Goal: Task Accomplishment & Management: Complete application form

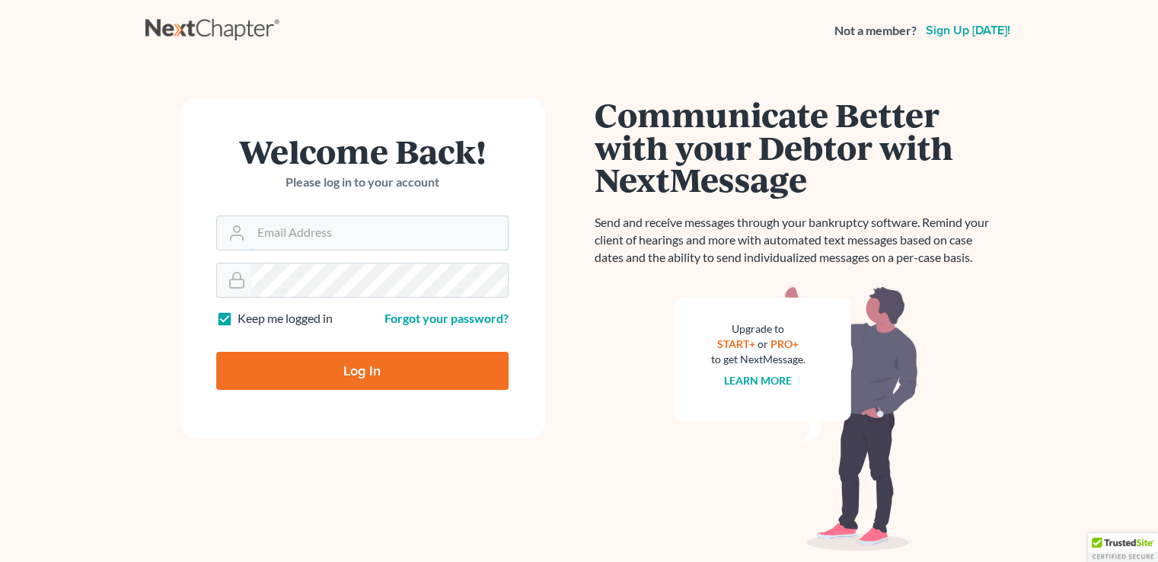
type input "[PERSON_NAME][EMAIL_ADDRESS][DOMAIN_NAME]"
click at [373, 384] on input "Log In" at bounding box center [362, 371] width 292 height 38
type input "Thinking..."
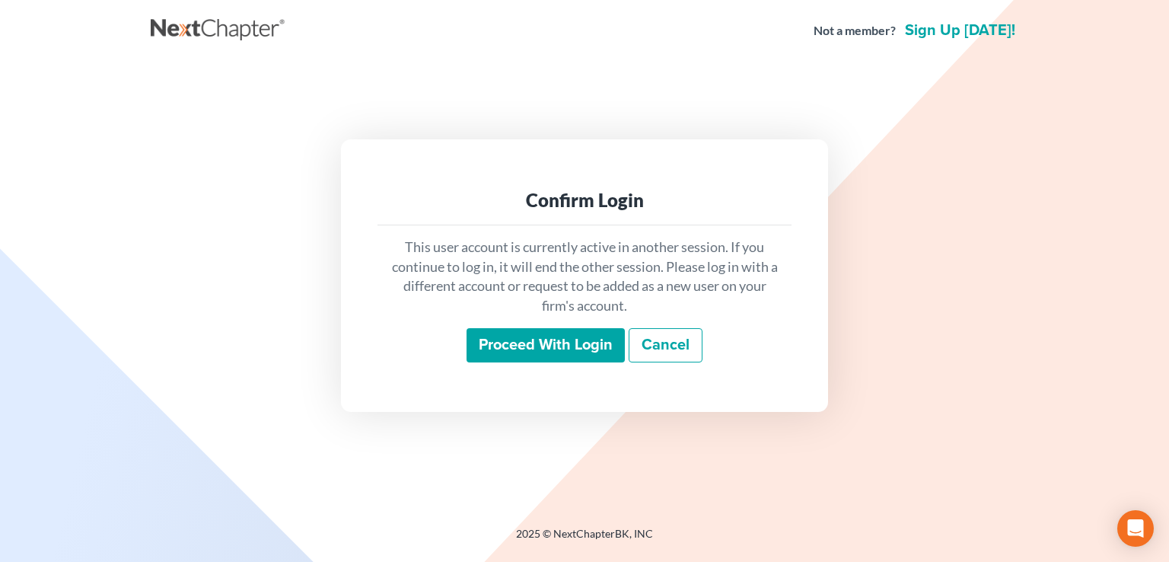
click at [538, 354] on input "Proceed with login" at bounding box center [546, 345] width 158 height 35
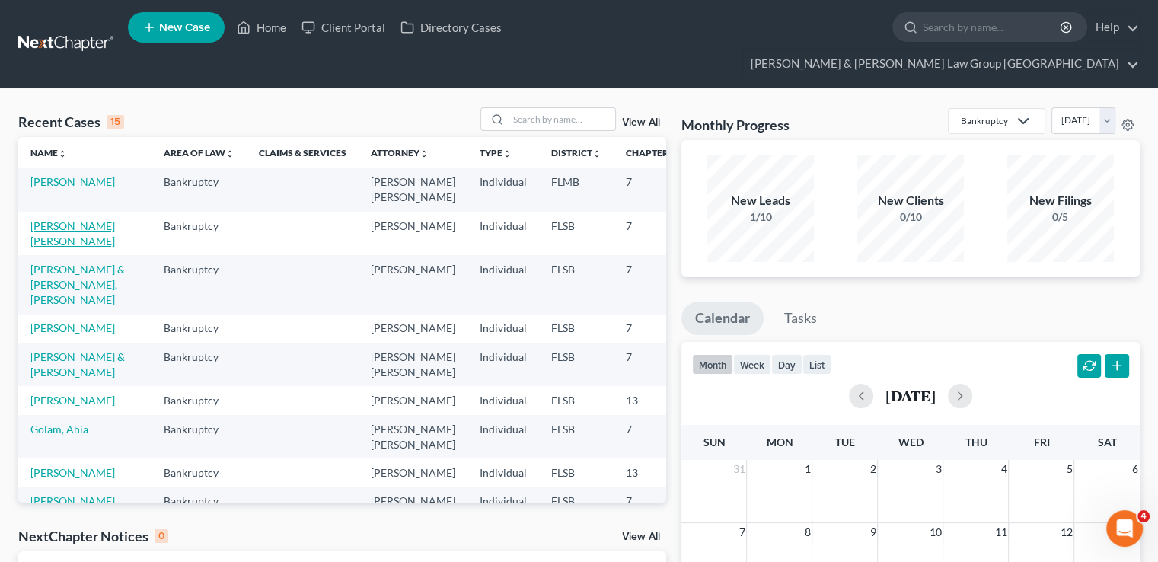
click at [52, 219] on link "[PERSON_NAME] [PERSON_NAME]" at bounding box center [72, 233] width 84 height 28
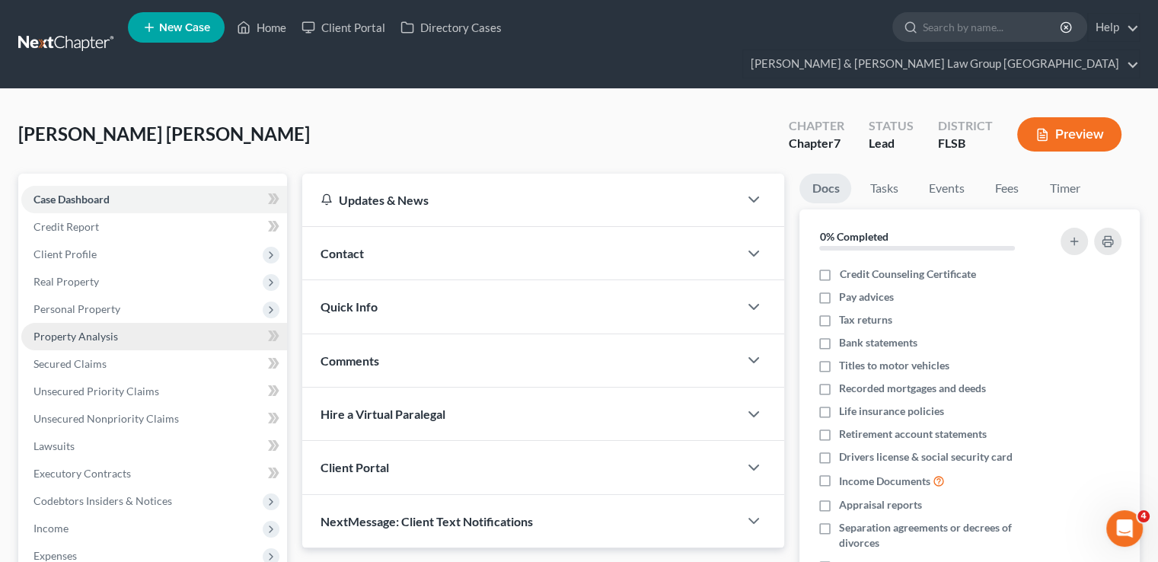
click at [124, 323] on link "Property Analysis" at bounding box center [154, 336] width 266 height 27
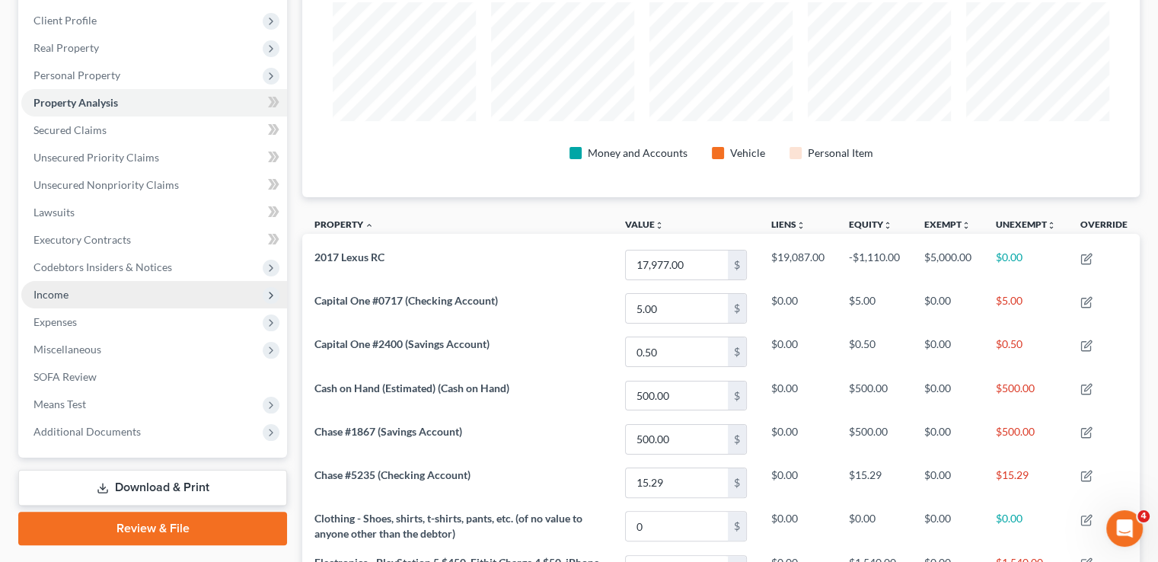
scroll to position [213, 0]
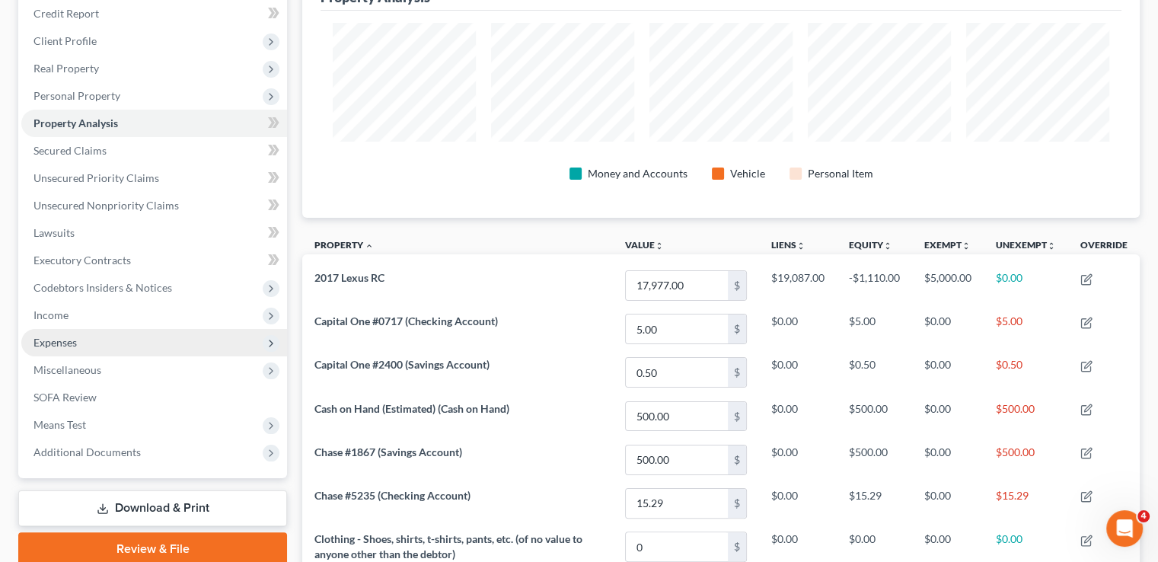
click at [116, 329] on span "Expenses" at bounding box center [154, 342] width 266 height 27
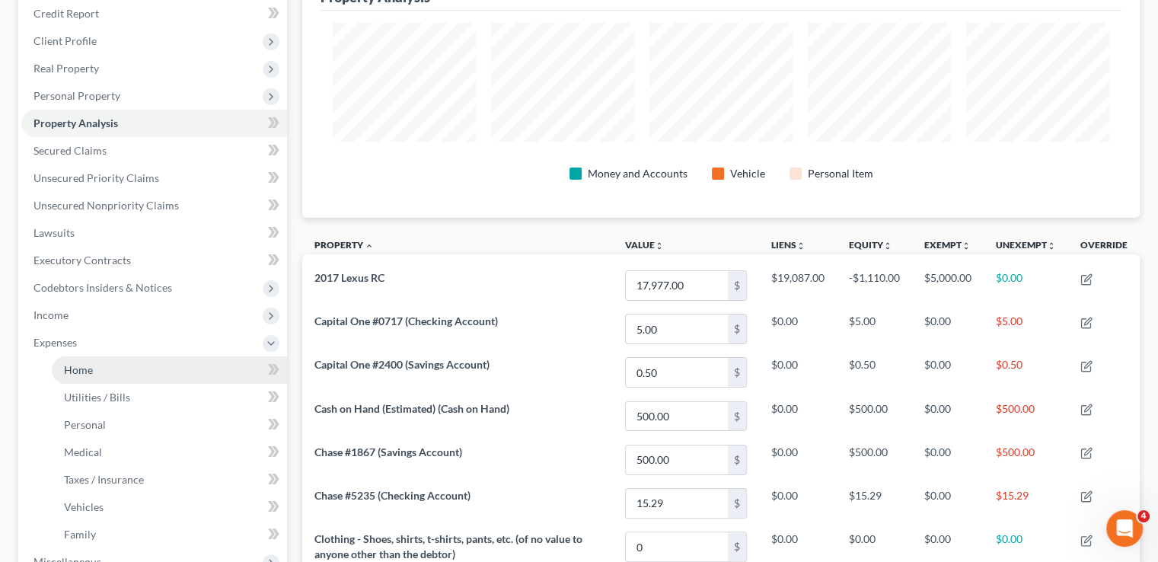
click at [108, 356] on link "Home" at bounding box center [169, 369] width 235 height 27
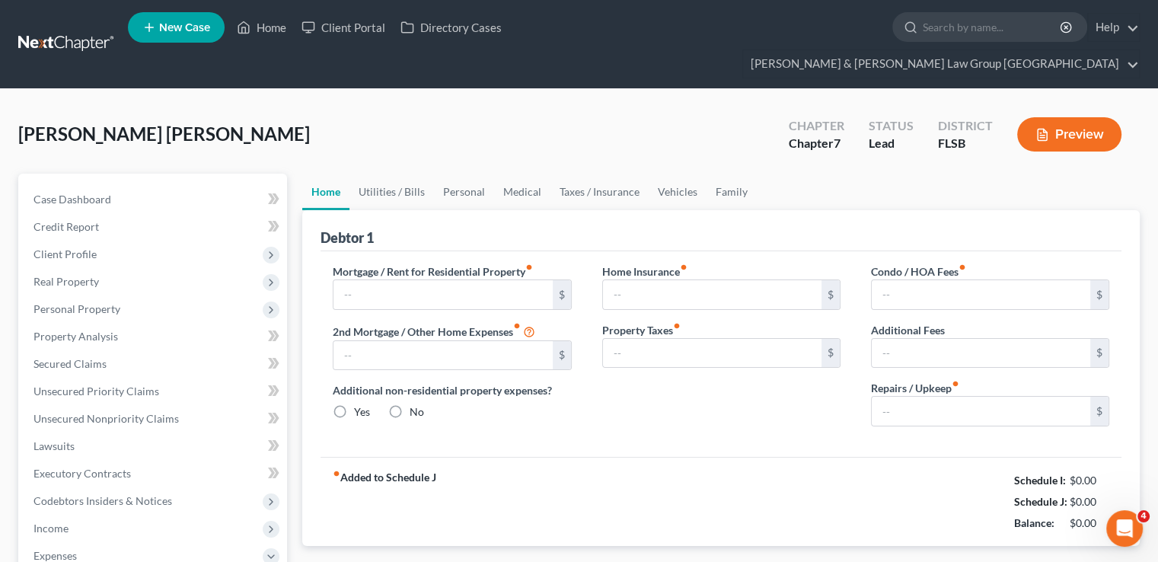
type input "0.00"
radio input "true"
type input "0.00"
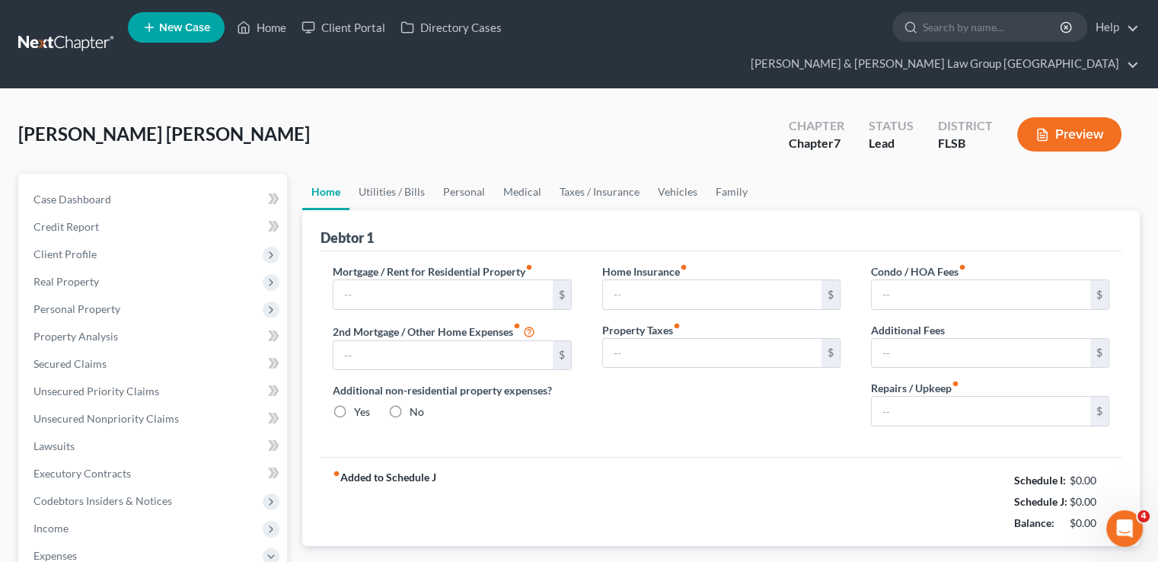
type input "0.00"
click at [416, 174] on link "Utilities / Bills" at bounding box center [391, 192] width 84 height 37
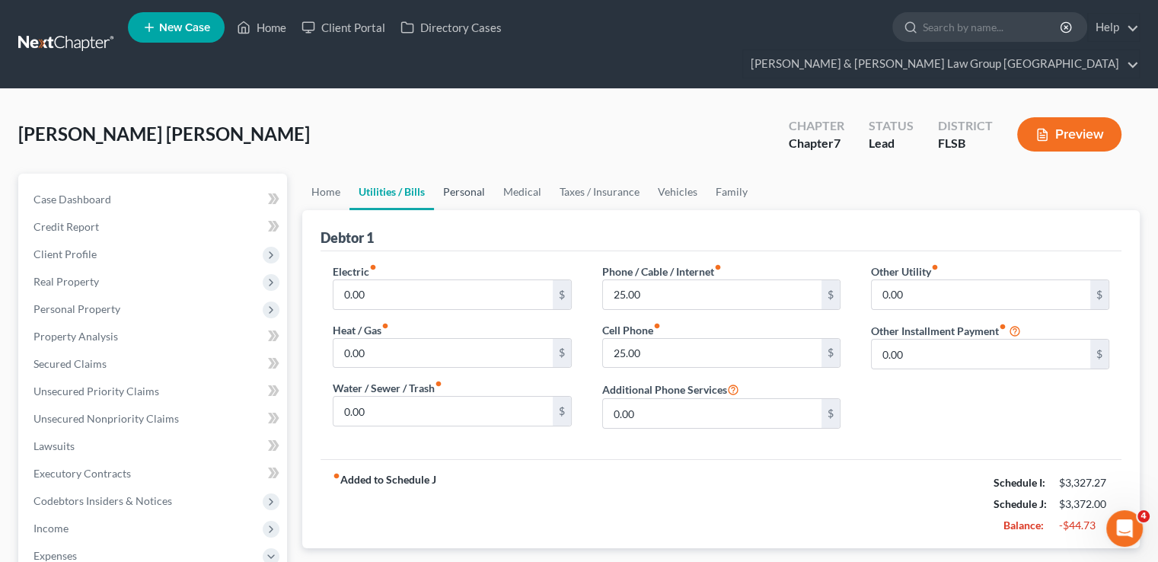
click at [457, 174] on link "Personal" at bounding box center [464, 192] width 60 height 37
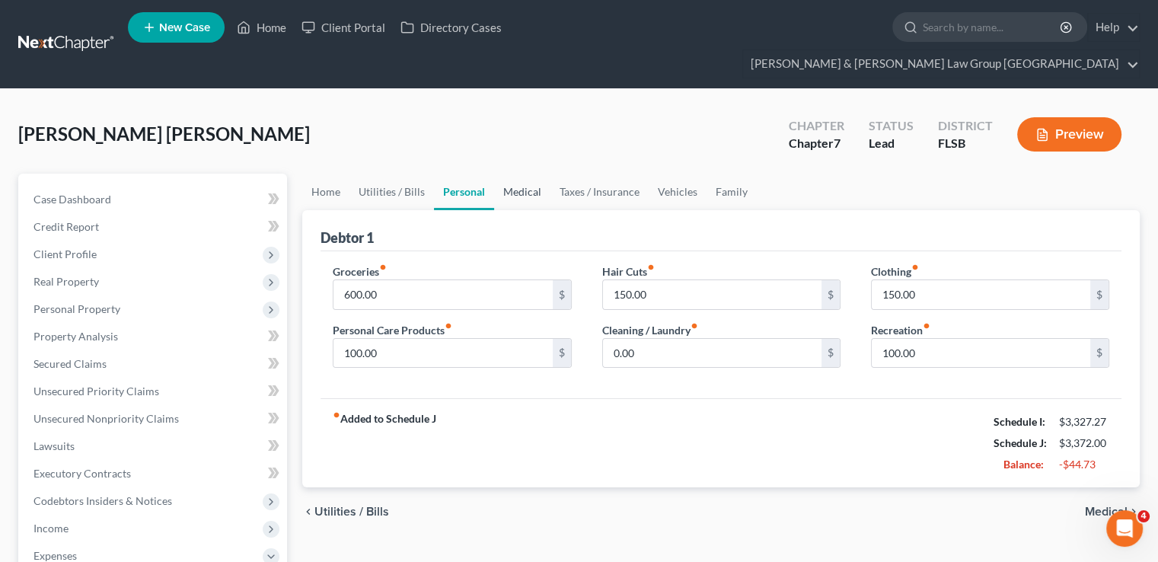
click at [508, 174] on link "Medical" at bounding box center [522, 192] width 56 height 37
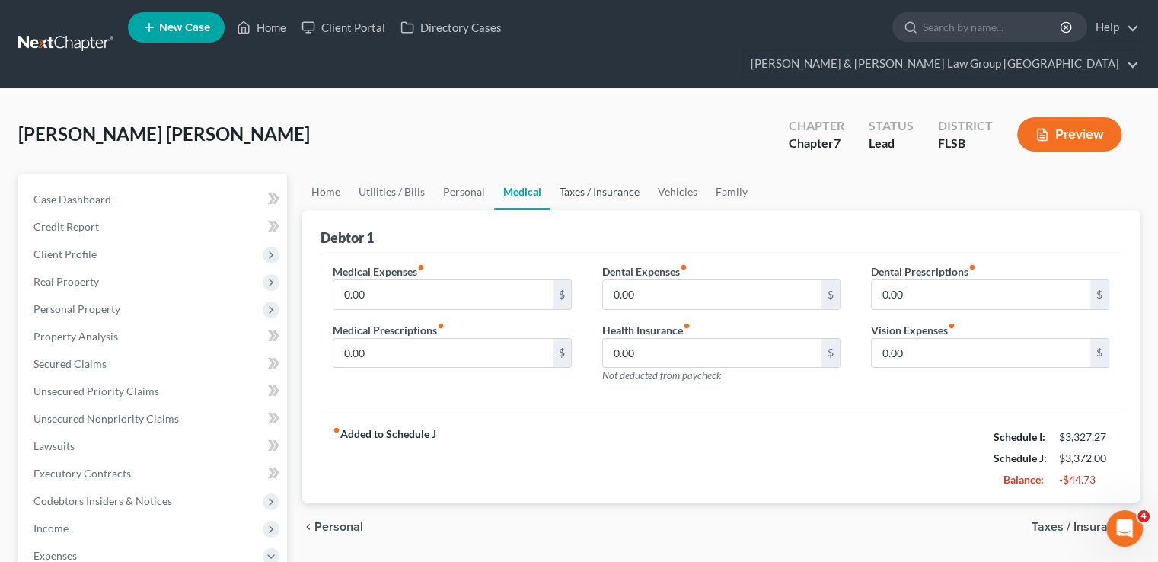
click at [582, 174] on link "Taxes / Insurance" at bounding box center [599, 192] width 98 height 37
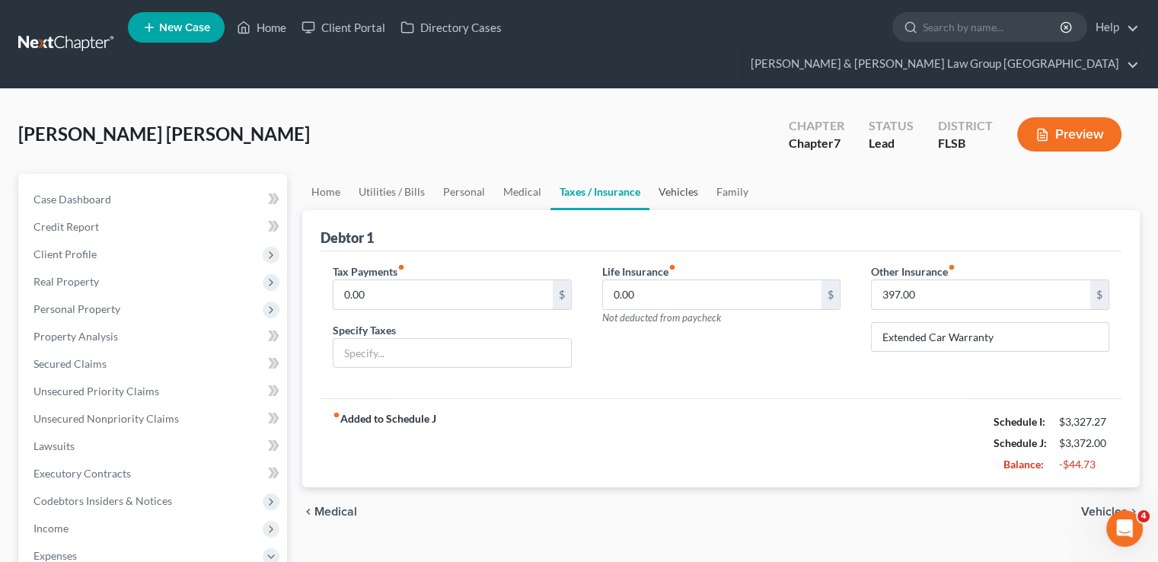
click at [666, 174] on link "Vehicles" at bounding box center [678, 192] width 58 height 37
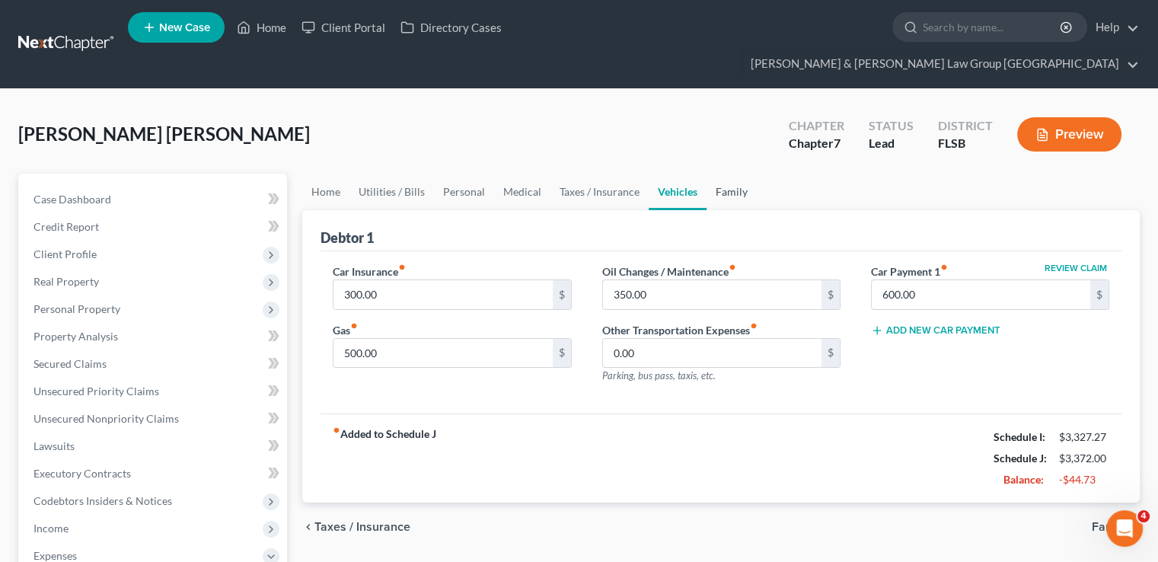
click at [731, 174] on link "Family" at bounding box center [731, 192] width 50 height 37
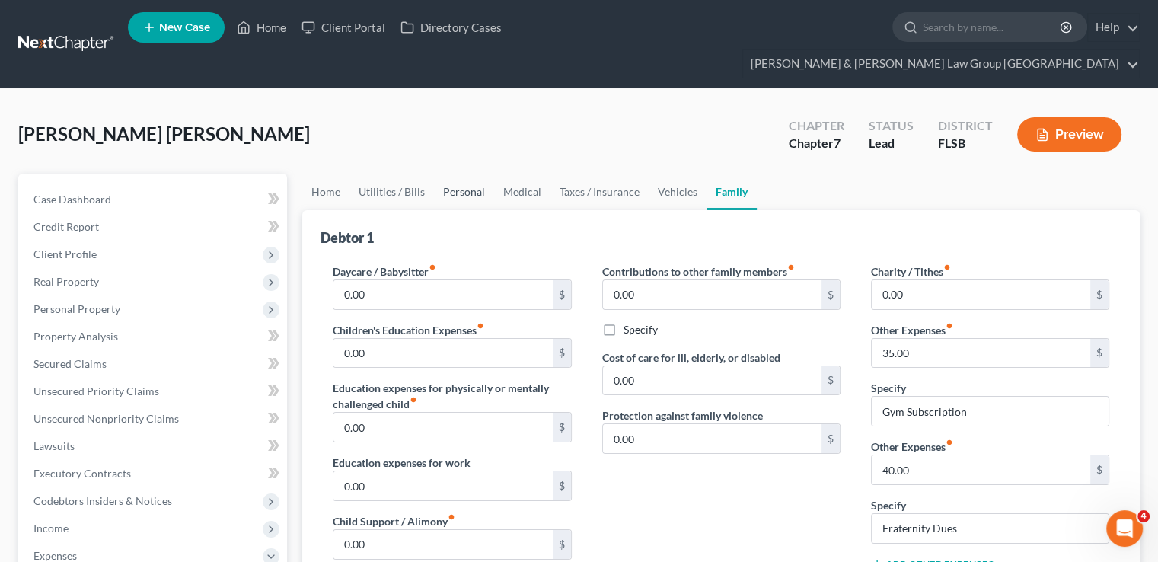
click at [475, 174] on link "Personal" at bounding box center [464, 192] width 60 height 37
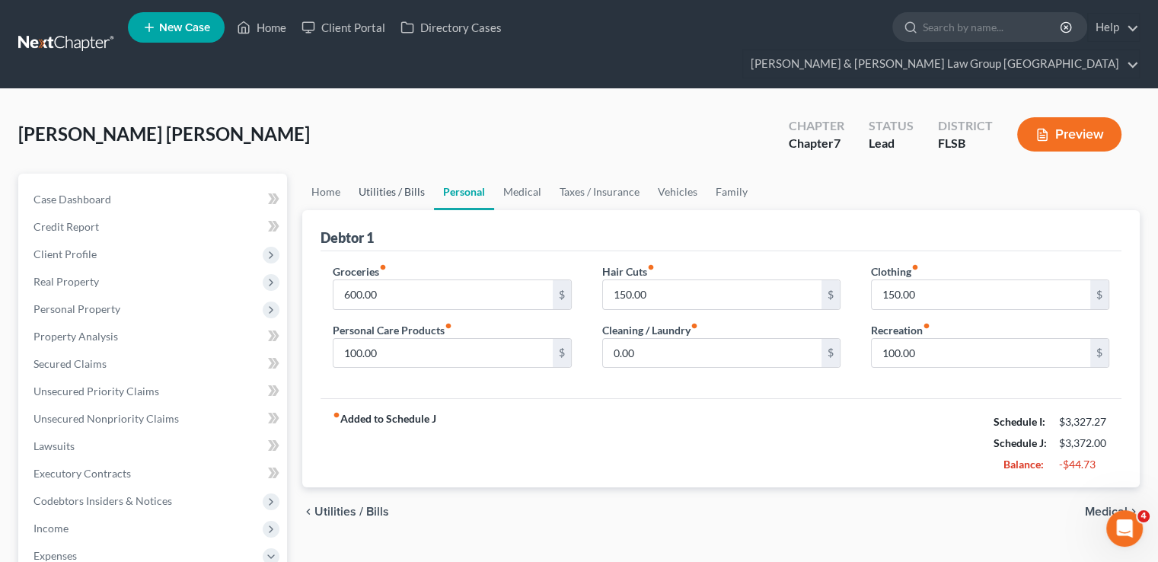
click at [387, 174] on link "Utilities / Bills" at bounding box center [391, 192] width 84 height 37
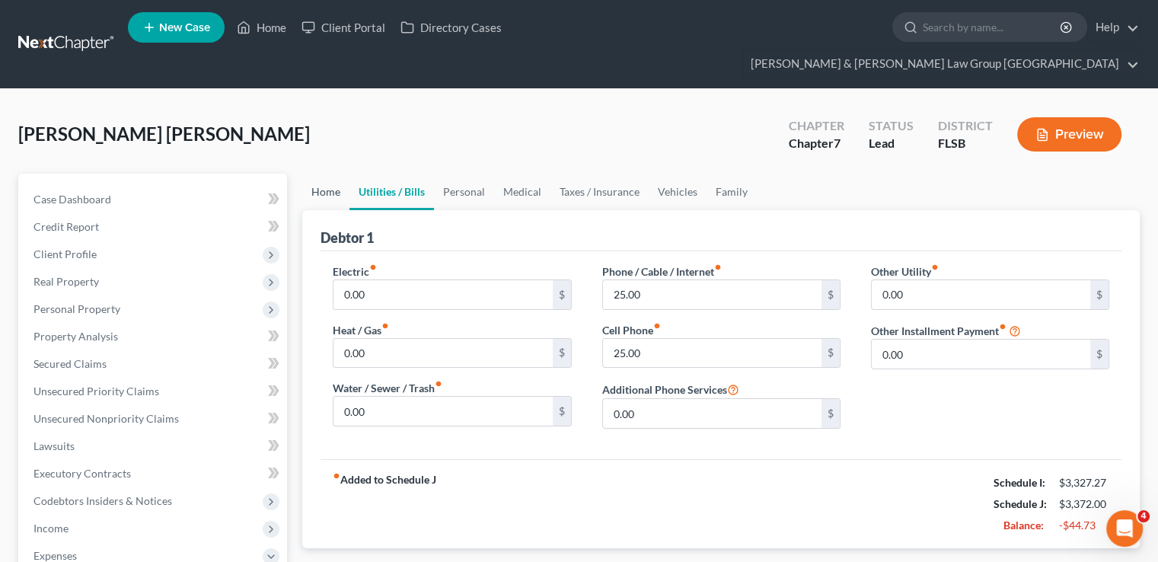
click at [338, 174] on link "Home" at bounding box center [325, 192] width 47 height 37
